Goal: Information Seeking & Learning: Learn about a topic

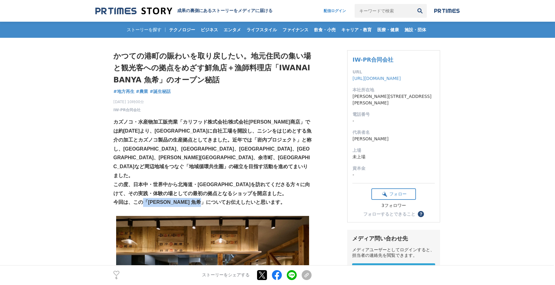
drag, startPoint x: 144, startPoint y: 182, endPoint x: 203, endPoint y: 186, distance: 58.4
click at [203, 200] on strong "今回は、この「[PERSON_NAME] 魚希」についてお伝えしたいと思います。" at bounding box center [199, 202] width 172 height 5
drag, startPoint x: 148, startPoint y: 183, endPoint x: 201, endPoint y: 183, distance: 53.6
click at [201, 200] on strong "今回は、この「[PERSON_NAME] 魚希」についてお伝えしたいと思います。" at bounding box center [199, 202] width 172 height 5
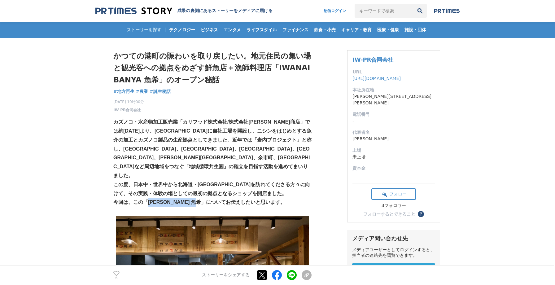
copy strong "IWANAI BANYA 魚希"
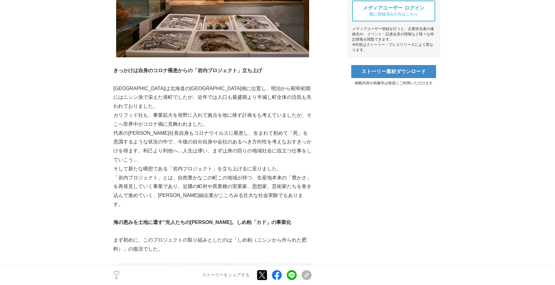
scroll to position [294, 0]
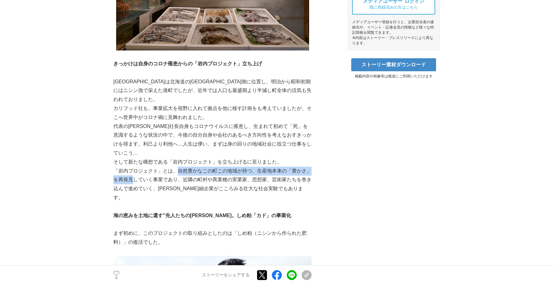
drag, startPoint x: 178, startPoint y: 143, endPoint x: 134, endPoint y: 152, distance: 45.2
click at [134, 167] on p "「岩内プロジェクト」とは、自然豊かなこの町この地域が持つ、生産地本来の「豊かさ」を再発見していく事業であり、近隣の町村や異業種の実業家、思想家、芸術家たちを巻…" at bounding box center [212, 185] width 198 height 36
copy p "自然豊かなこの町この地域が持つ、生産地本来の「豊かさ」を再発見"
